Goal: Find specific page/section: Find specific page/section

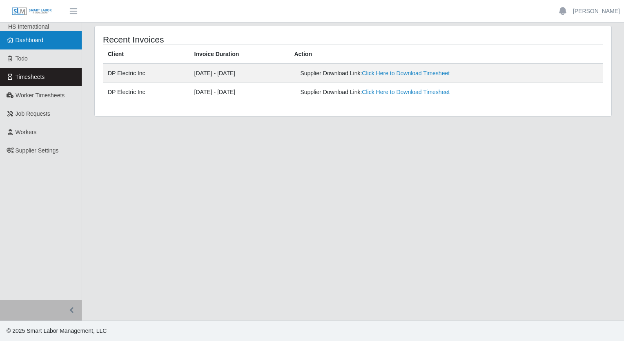
click at [18, 37] on span "Dashboard" at bounding box center [30, 40] width 28 height 7
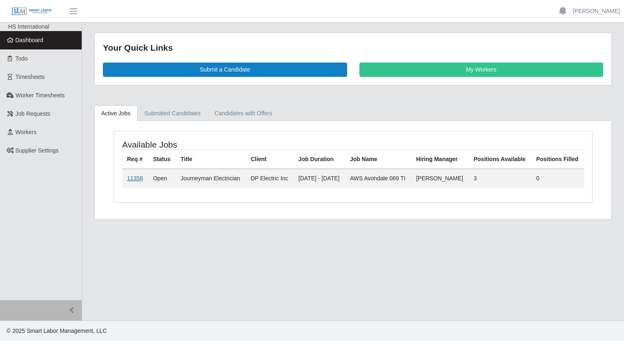
click at [136, 181] on link "11358" at bounding box center [135, 178] width 16 height 7
